Goal: Task Accomplishment & Management: Manage account settings

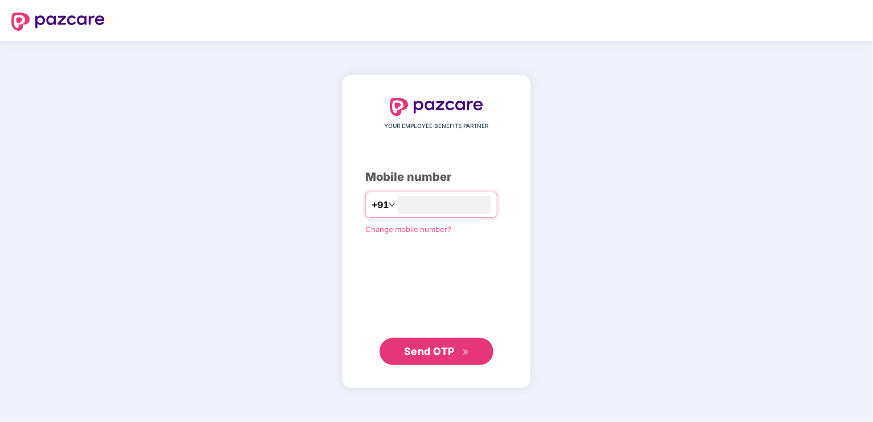
type input "**********"
click at [429, 355] on span "Send OTP" at bounding box center [429, 351] width 51 height 12
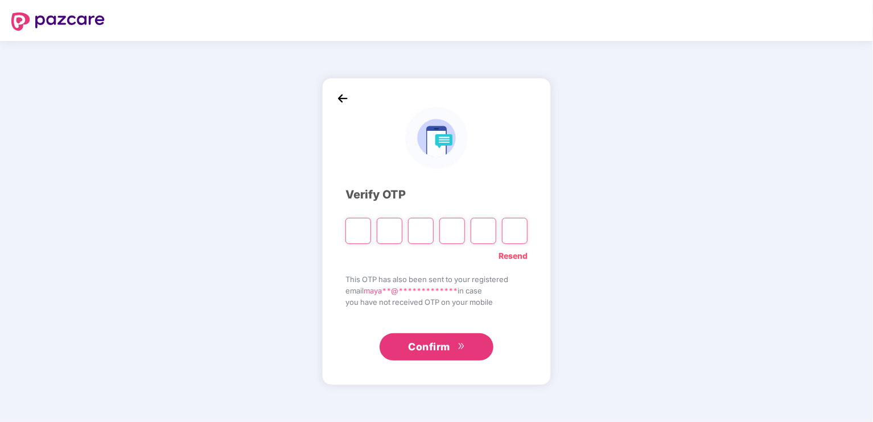
type input "*"
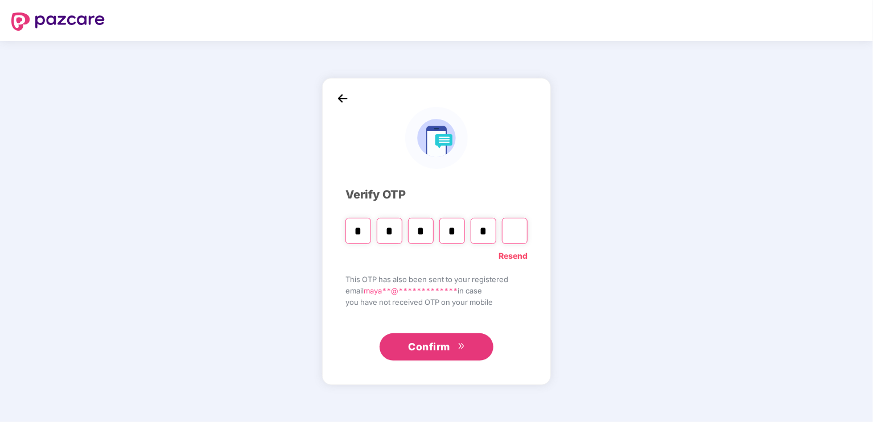
type input "*"
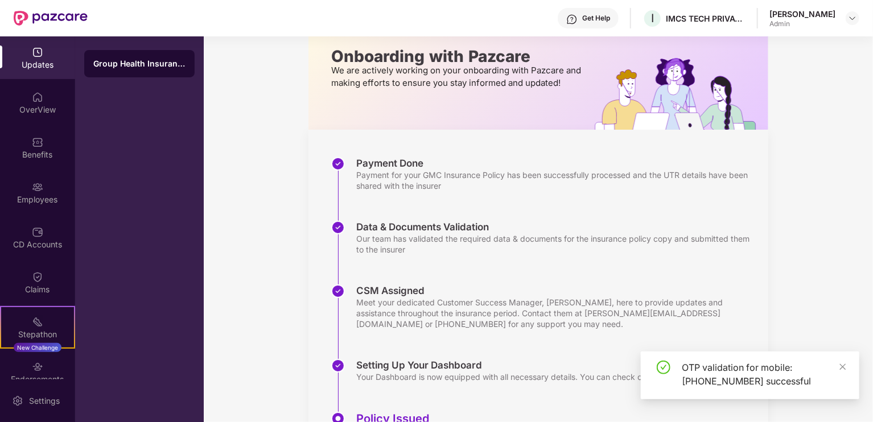
scroll to position [204, 0]
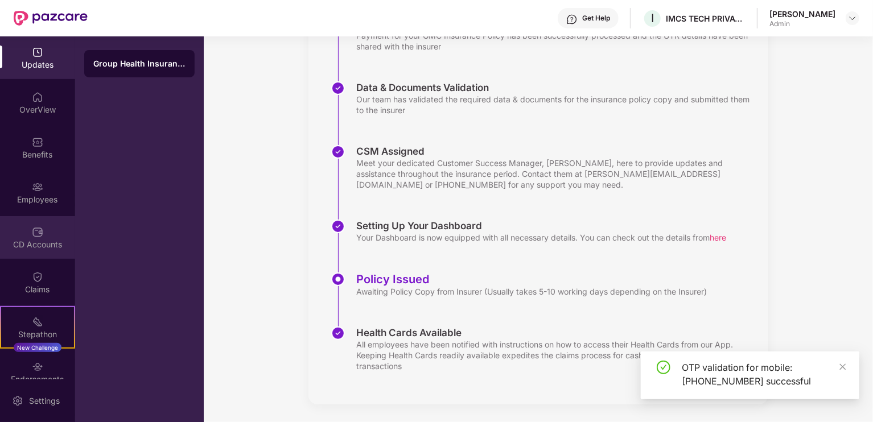
click at [41, 240] on div "CD Accounts" at bounding box center [37, 244] width 75 height 11
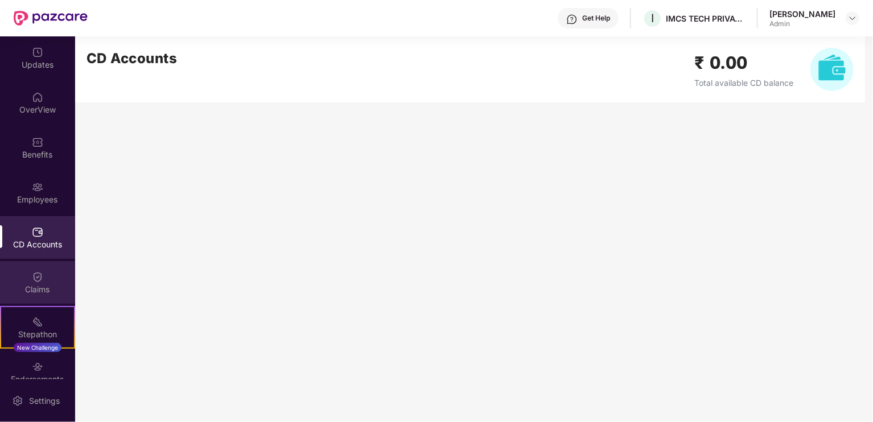
click at [38, 289] on div "Claims" at bounding box center [37, 289] width 75 height 11
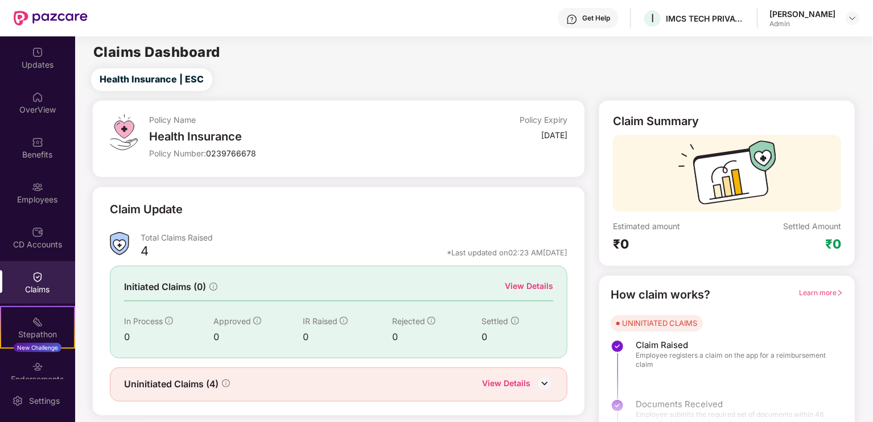
scroll to position [23, 0]
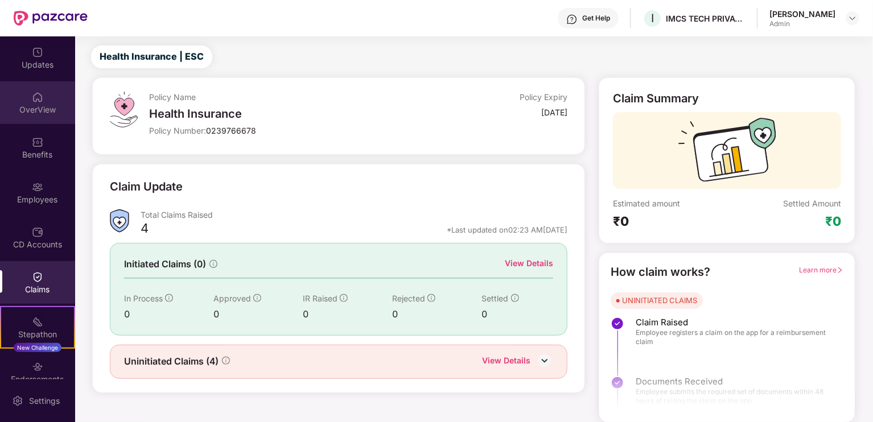
click at [30, 105] on div "OverView" at bounding box center [37, 109] width 75 height 11
